Goal: Task Accomplishment & Management: Manage account settings

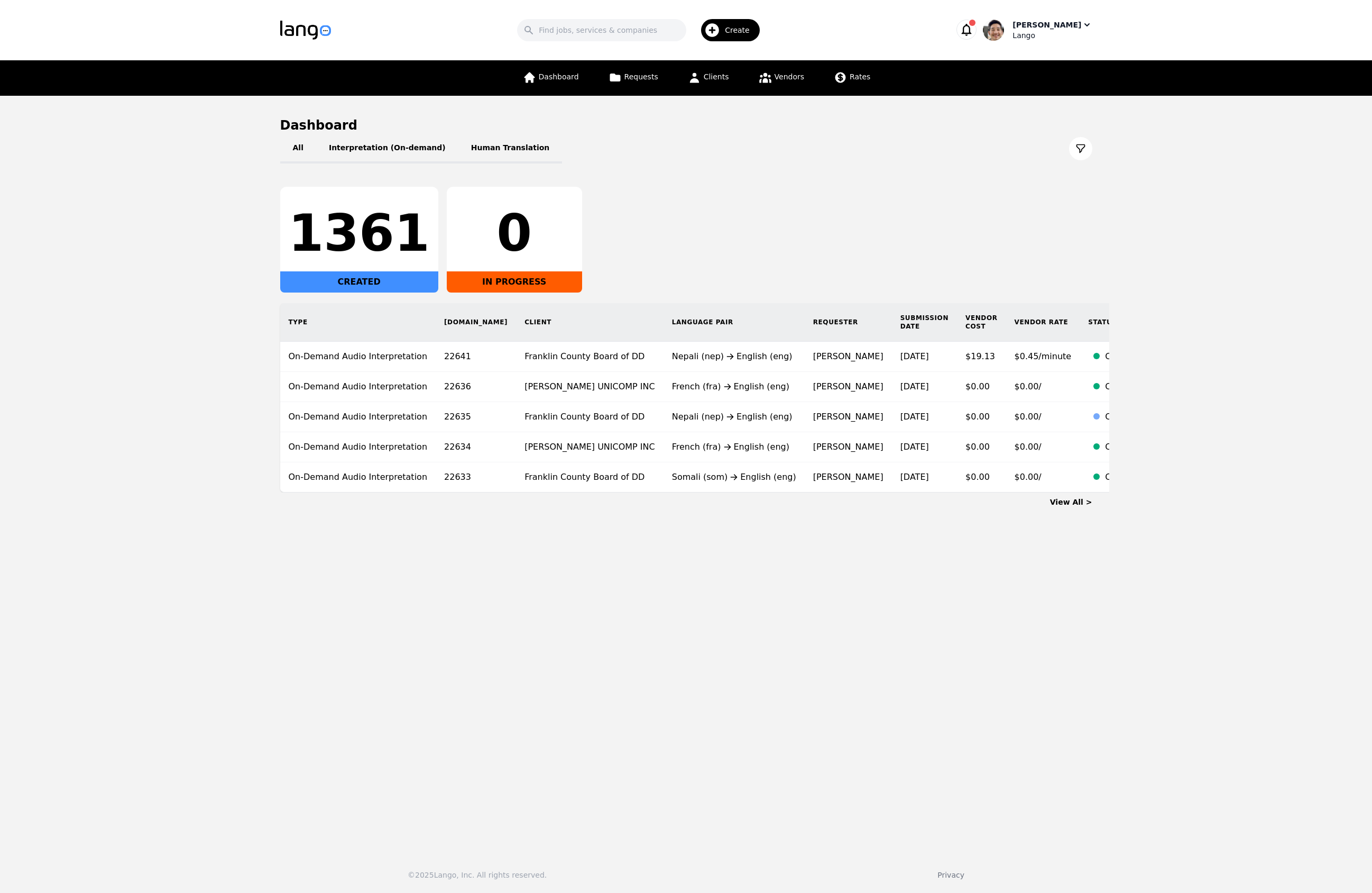
click at [1059, 35] on div "Lango" at bounding box center [1052, 35] width 79 height 11
click at [1059, 91] on p "Switch Company" at bounding box center [1041, 92] width 62 height 11
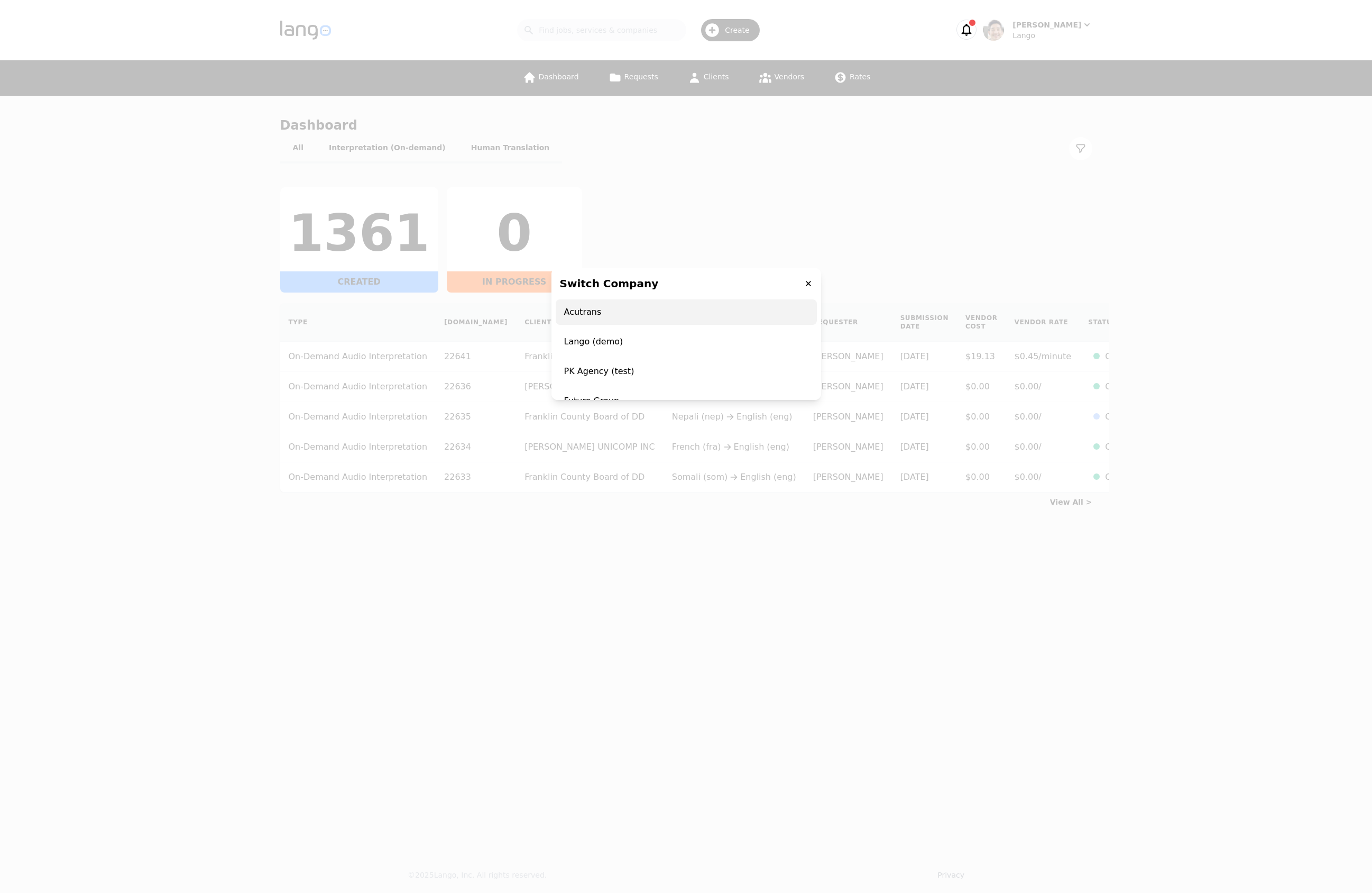
click at [662, 308] on span "Acutrans" at bounding box center [686, 312] width 261 height 25
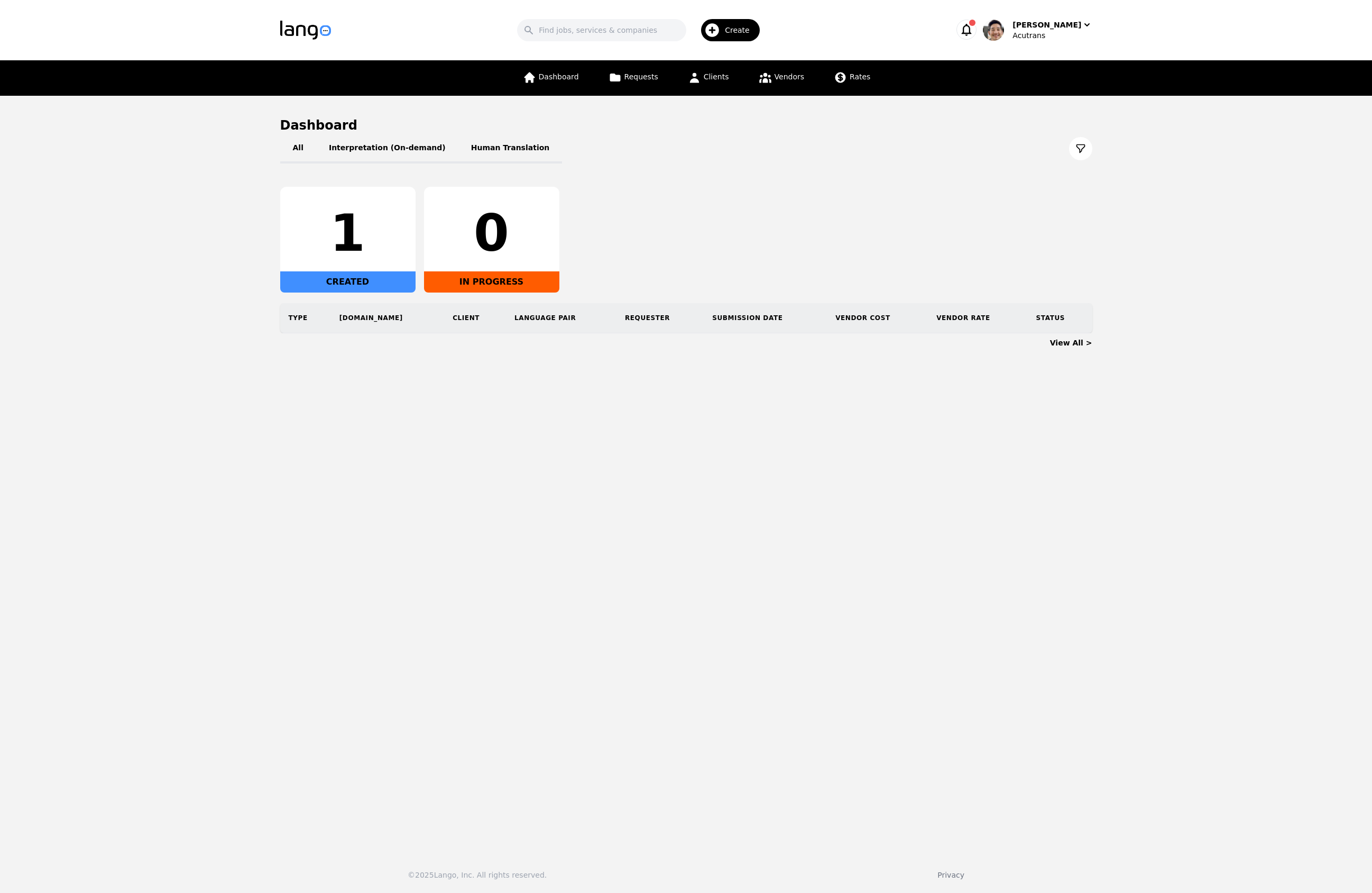
click at [1061, 16] on div "Search Create [PERSON_NAME] Acutrans" at bounding box center [686, 30] width 812 height 31
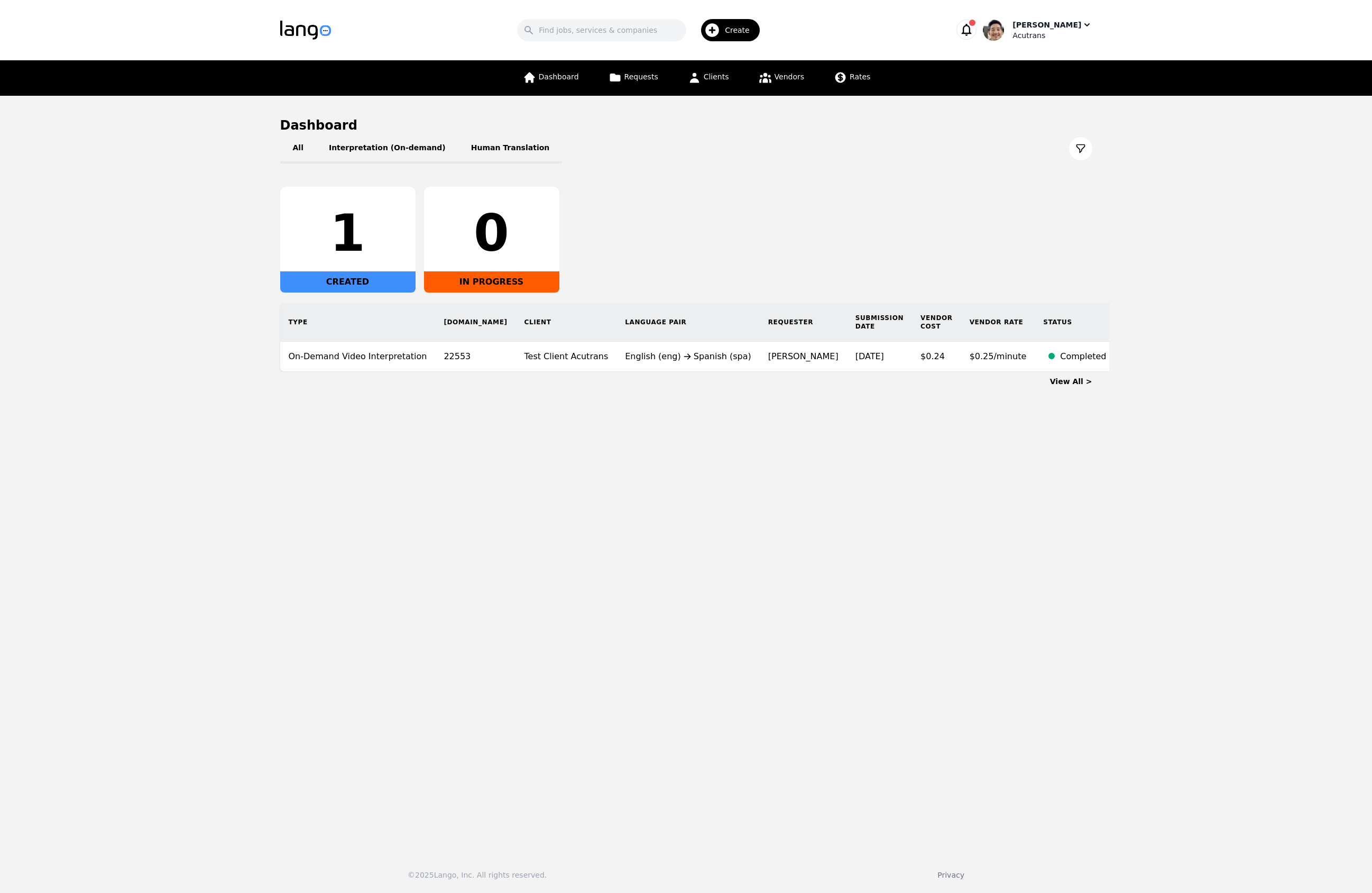
click at [1060, 40] on div "Acutrans" at bounding box center [1052, 35] width 79 height 11
click at [1048, 72] on link "Settings" at bounding box center [1037, 65] width 102 height 23
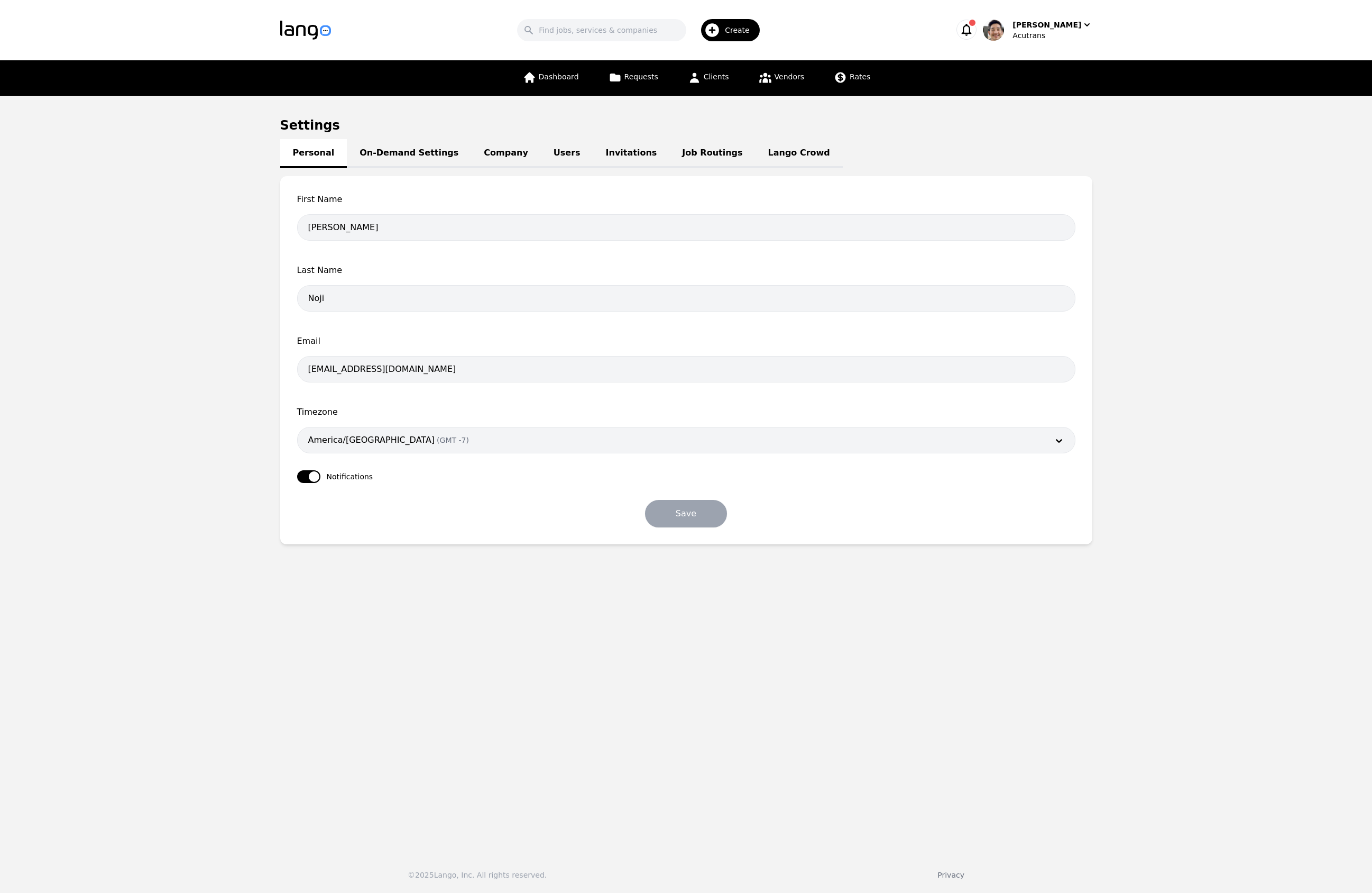
click at [419, 157] on link "On-Demand Settings" at bounding box center [408, 153] width 124 height 29
